Goal: Find specific page/section: Find specific page/section

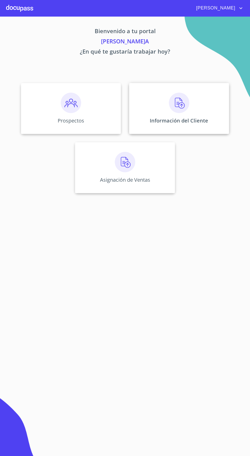
click at [181, 96] on img at bounding box center [179, 103] width 20 height 20
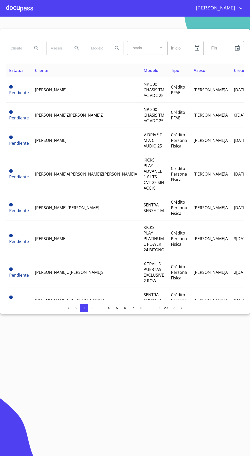
click at [16, 48] on input "search" at bounding box center [17, 48] width 22 height 14
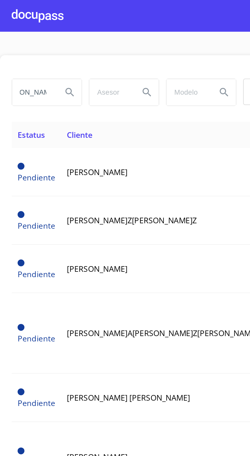
scroll to position [0, 13]
type input "[PERSON_NAME]"
click at [36, 50] on icon "Search" at bounding box center [36, 48] width 6 height 6
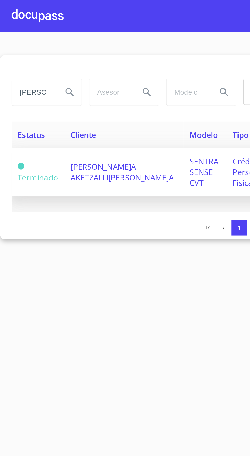
click at [56, 82] on td "[PERSON_NAME]A AKETZALLI[PERSON_NAME]A" at bounding box center [65, 89] width 62 height 25
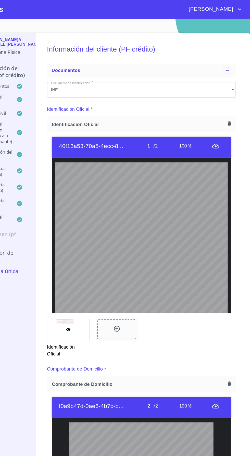
type input "2"
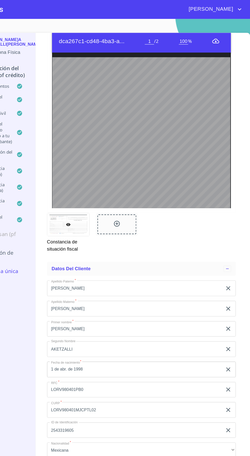
scroll to position [1305, 0]
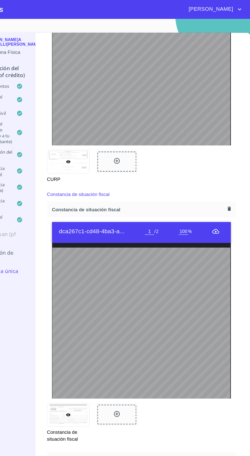
click at [222, 202] on icon "menu" at bounding box center [220, 203] width 6 height 6
click at [218, 201] on icon "menu" at bounding box center [220, 203] width 6 height 4
click at [91, 359] on div at bounding box center [90, 364] width 37 height 20
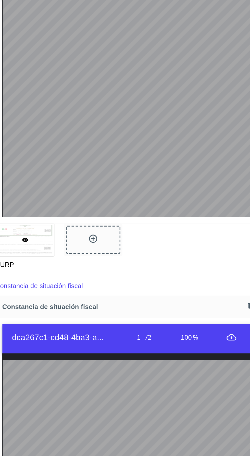
scroll to position [1235, 0]
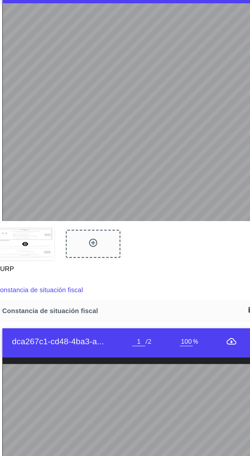
click at [222, 267] on icon "menu" at bounding box center [220, 270] width 6 height 6
click at [219, 267] on icon "menu" at bounding box center [220, 270] width 6 height 6
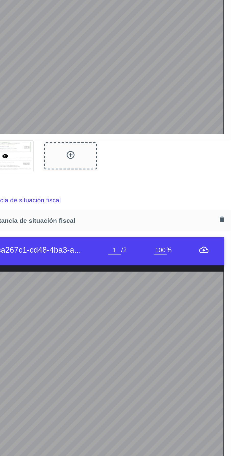
scroll to position [0, 0]
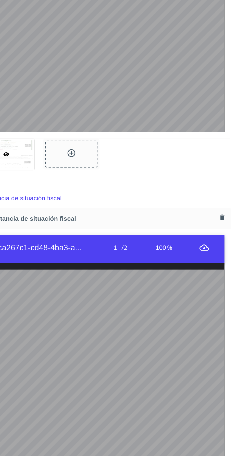
click at [221, 267] on icon "menu" at bounding box center [220, 270] width 6 height 6
click at [233, 262] on div "dca267c1-cd48-4ba3-a... 1 / 2 100 %" at bounding box center [154, 270] width 157 height 16
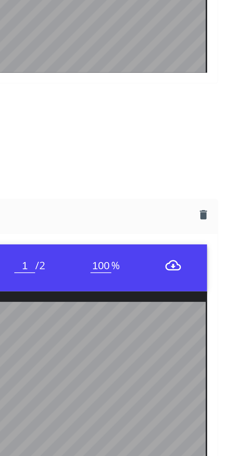
click at [220, 268] on icon "menu" at bounding box center [220, 270] width 6 height 4
click at [221, 267] on icon "menu" at bounding box center [220, 270] width 6 height 6
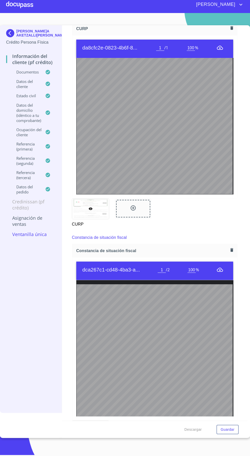
click at [176, 231] on div "Constancia de situación fiscal" at bounding box center [155, 237] width 166 height 12
